Goal: Task Accomplishment & Management: Manage account settings

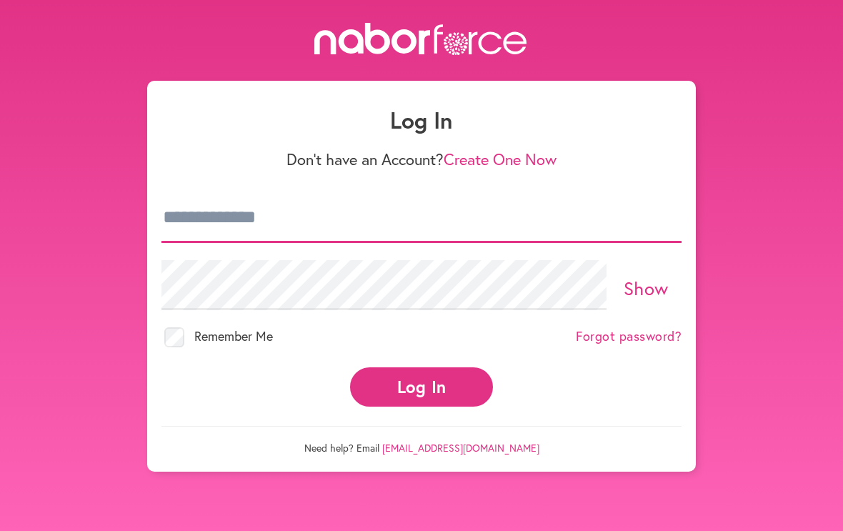
click at [231, 220] on input "email" at bounding box center [421, 218] width 520 height 50
type input "**********"
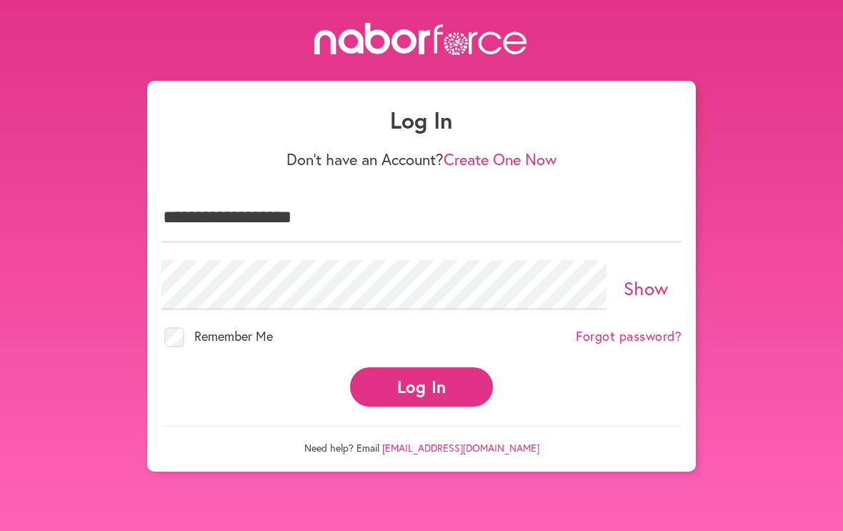
click at [421, 374] on button "Log In" at bounding box center [421, 386] width 143 height 39
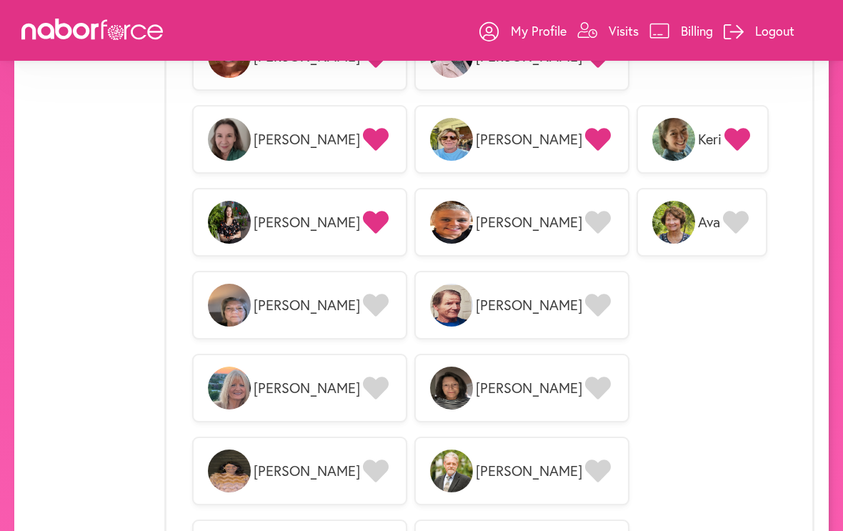
scroll to position [1236, 0]
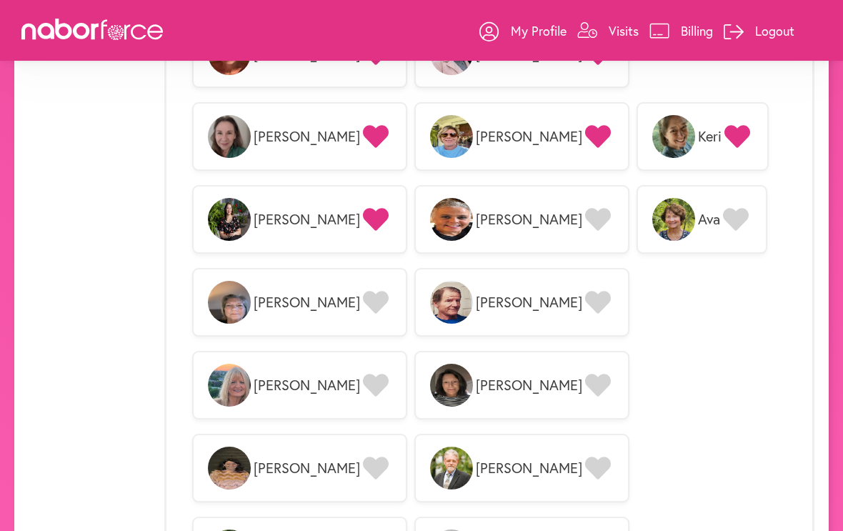
click at [585, 374] on icon at bounding box center [598, 385] width 26 height 23
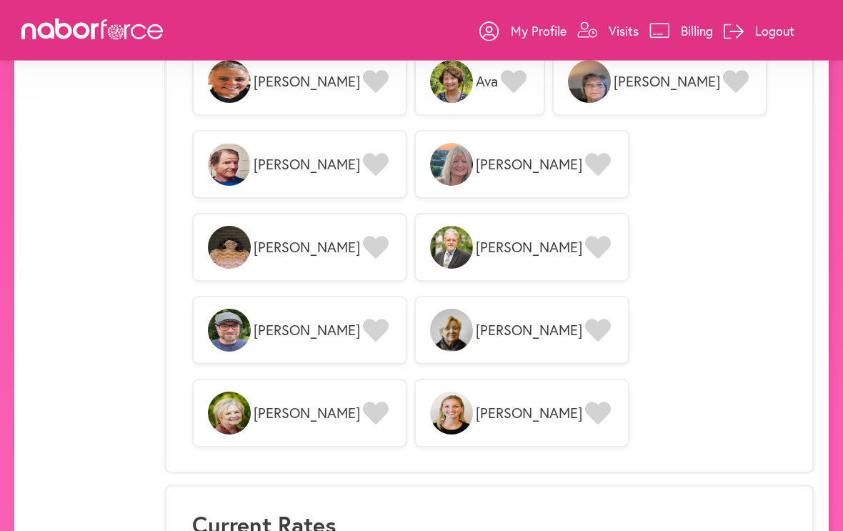
scroll to position [1470, 0]
